Goal: Understand process/instructions: Learn about a topic

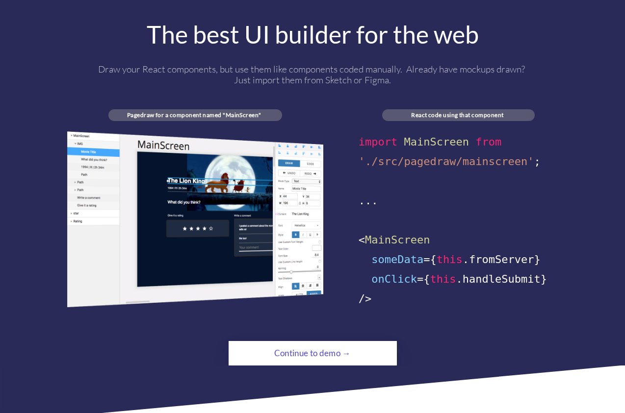
click at [281, 344] on div "Continue to demo →" at bounding box center [312, 354] width 115 height 20
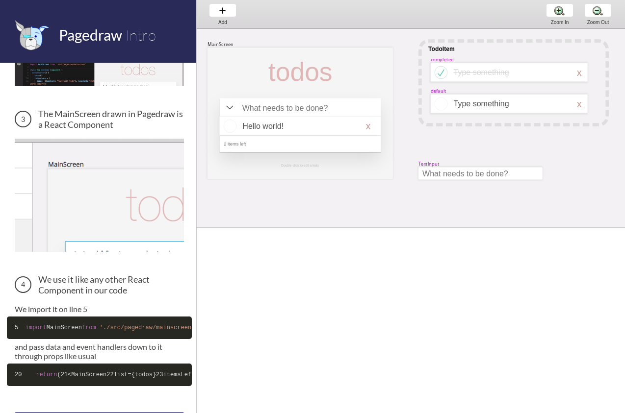
scroll to position [357, 0]
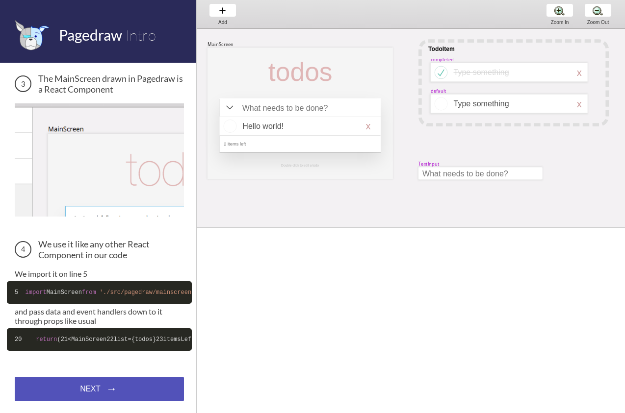
click at [136, 388] on div "NEXT → NEXT → NEXT →" at bounding box center [99, 389] width 169 height 25
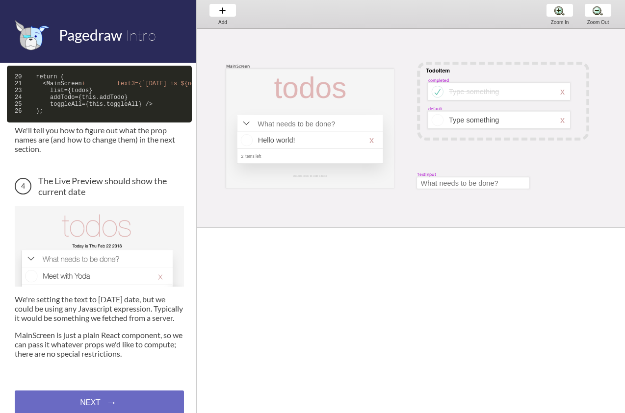
scroll to position [543, 0]
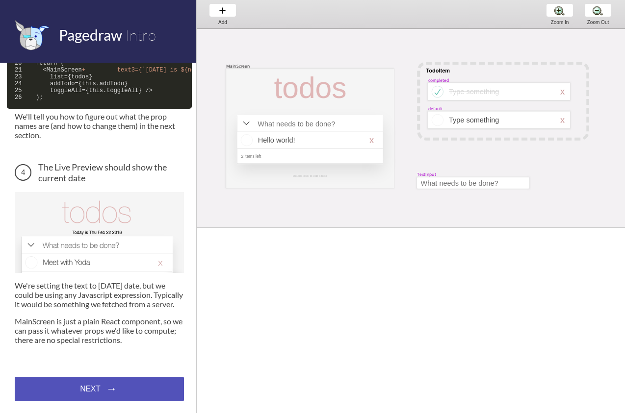
click at [99, 390] on div "NEXT → NEXT → NEXT →" at bounding box center [99, 389] width 169 height 25
